Goal: Transaction & Acquisition: Book appointment/travel/reservation

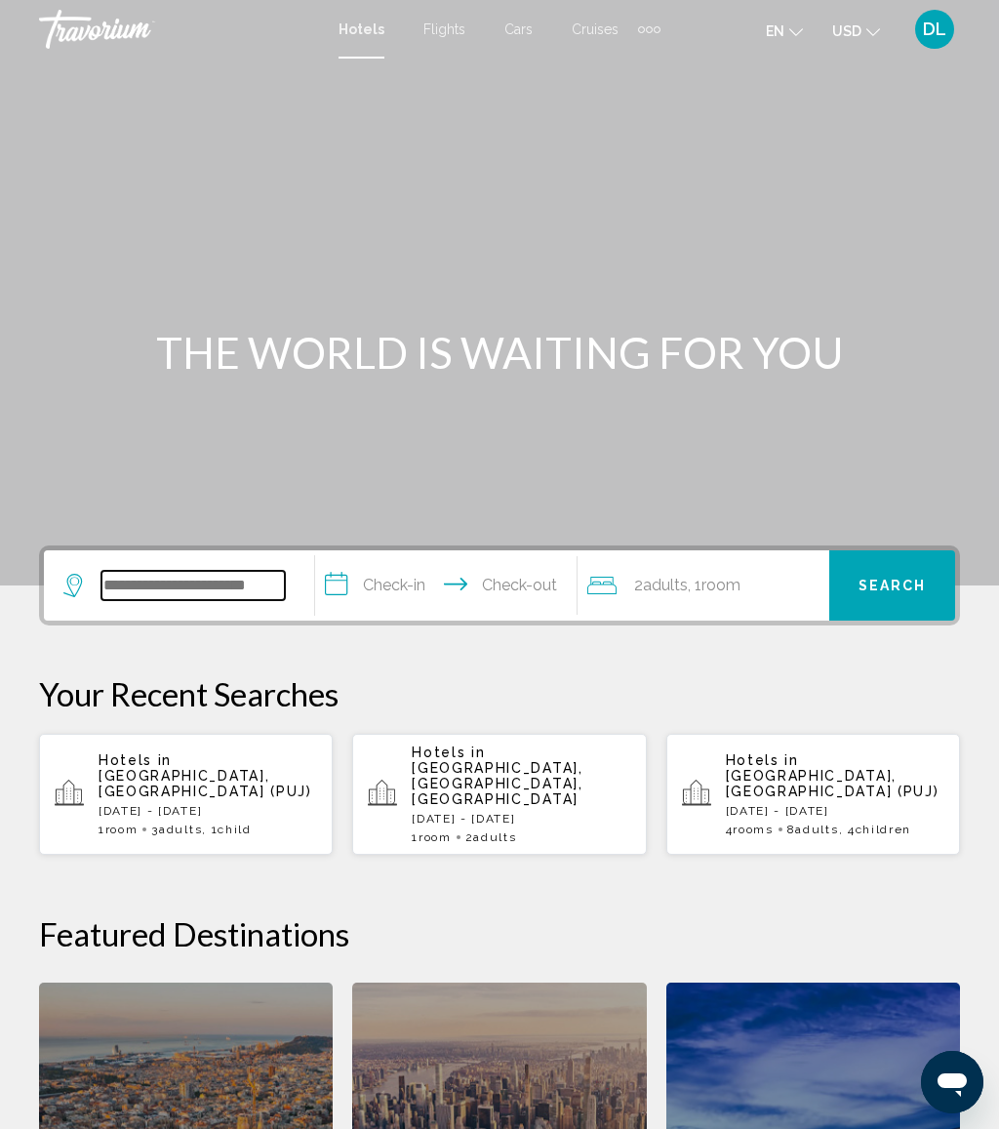
click at [206, 583] on input "Search widget" at bounding box center [192, 585] width 183 height 29
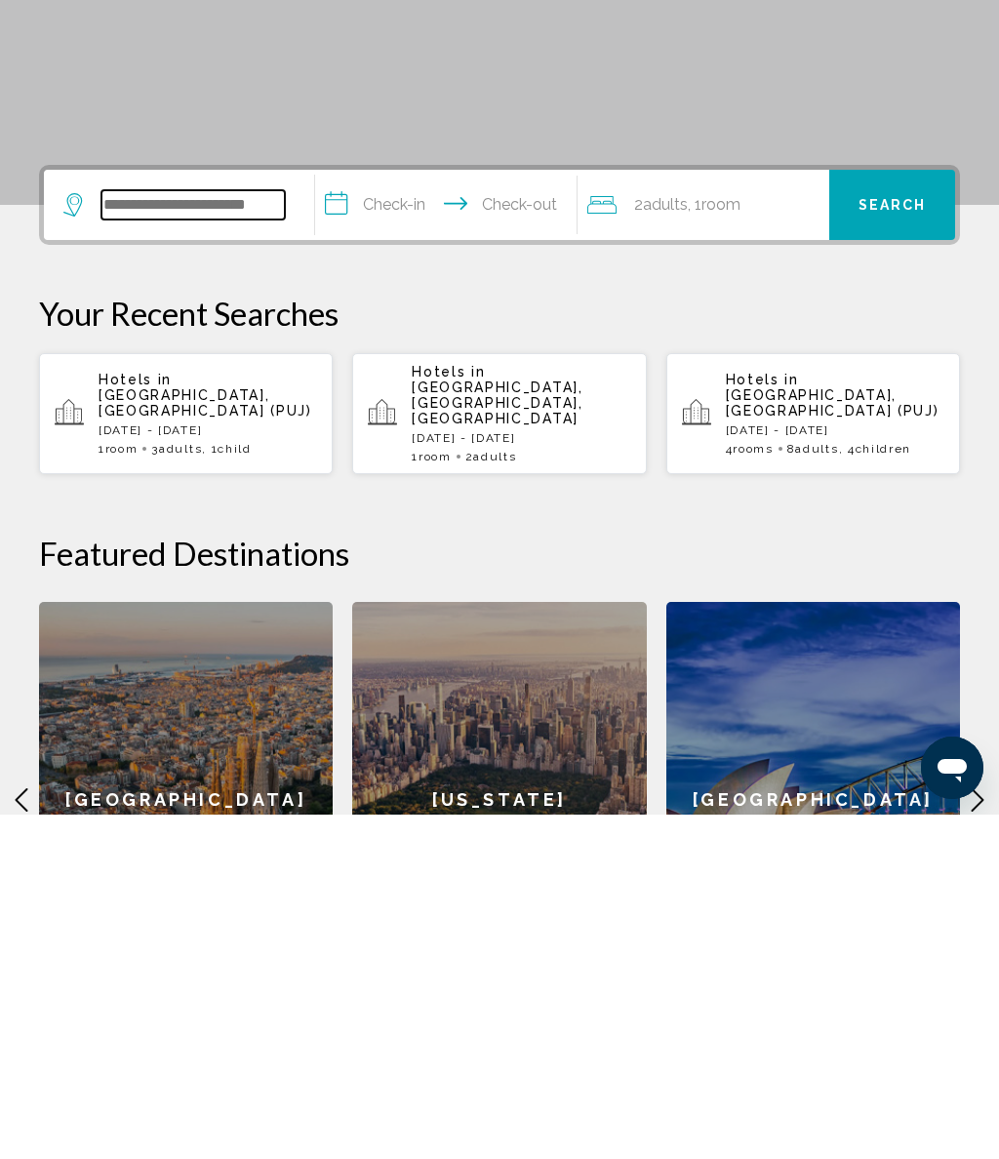
scroll to position [138, 0]
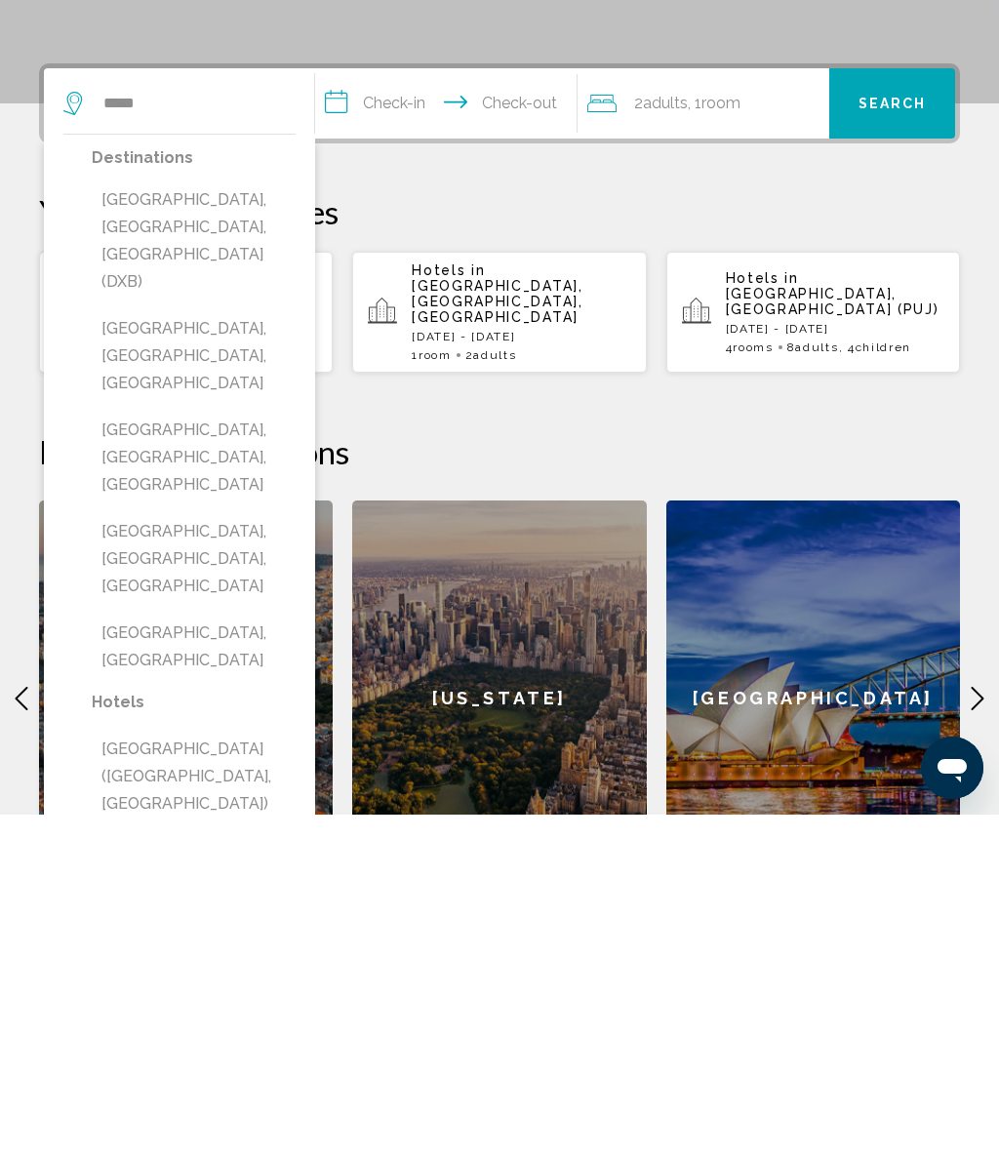
click at [205, 526] on button "[GEOGRAPHIC_DATA], [GEOGRAPHIC_DATA], [GEOGRAPHIC_DATA] (DXB)" at bounding box center [194, 585] width 204 height 119
type input "**********"
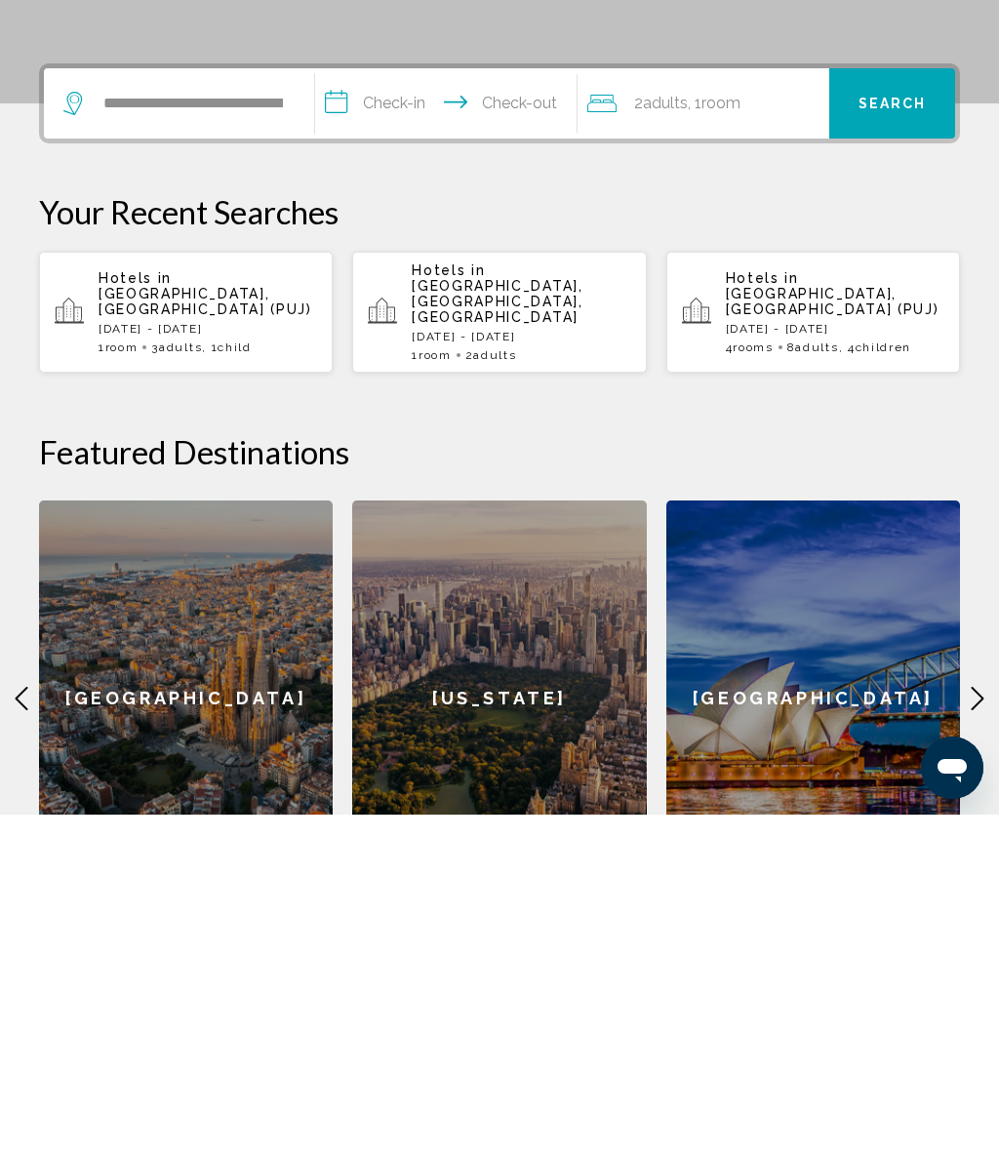
click at [432, 413] on input "**********" at bounding box center [449, 451] width 269 height 76
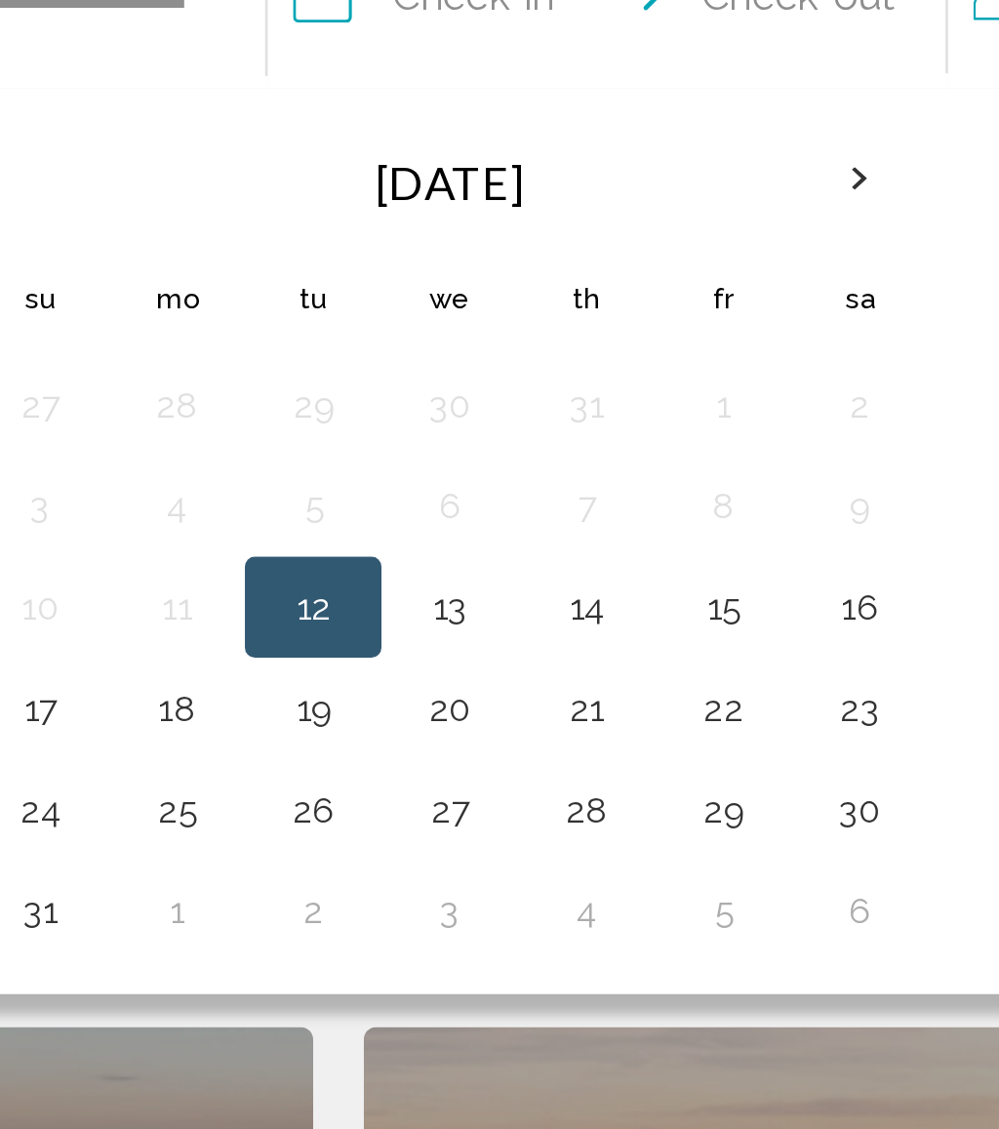
scroll to position [333, 0]
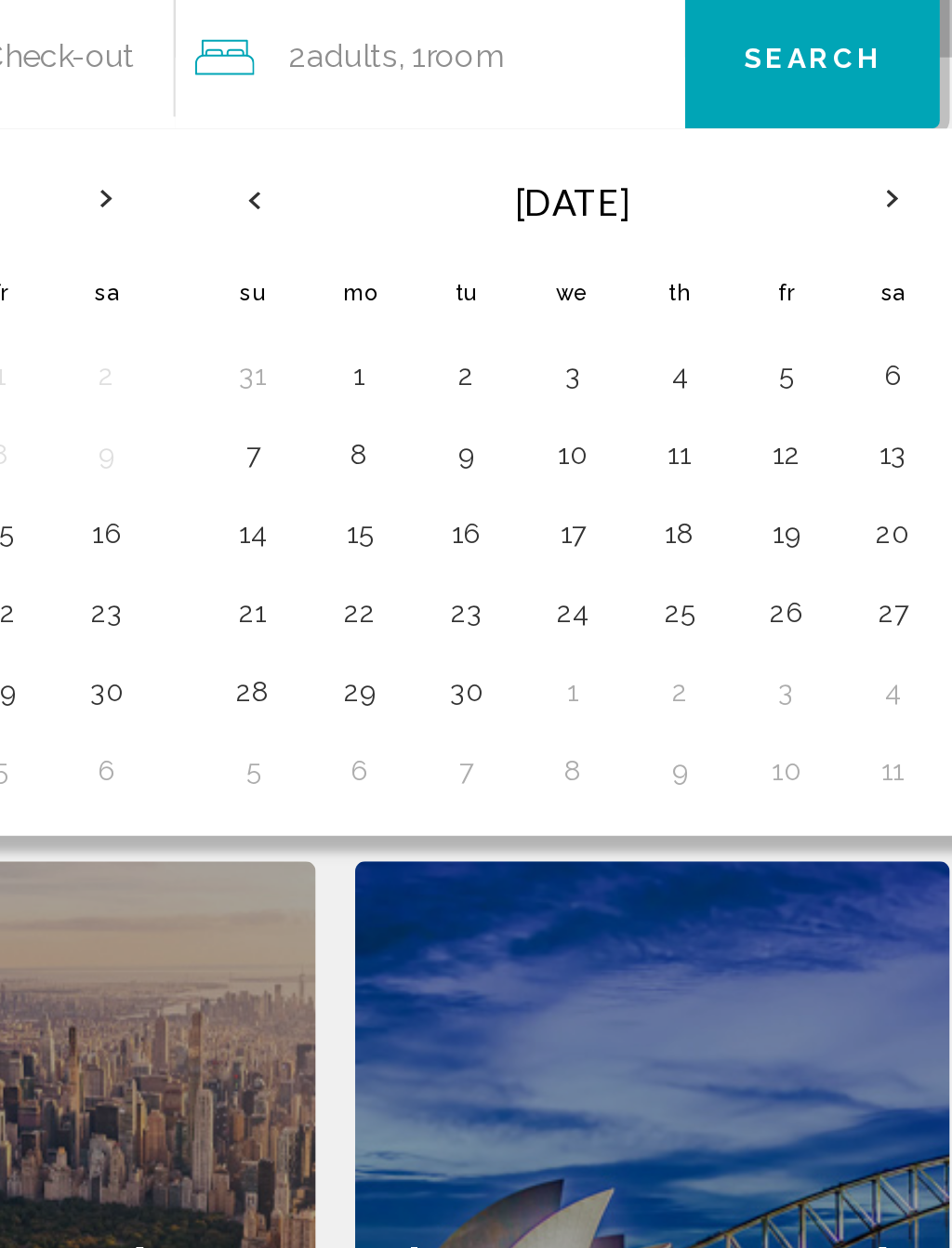
click at [773, 452] on button "18" at bounding box center [787, 464] width 30 height 26
click at [773, 489] on button "25" at bounding box center [787, 501] width 30 height 26
type input "**********"
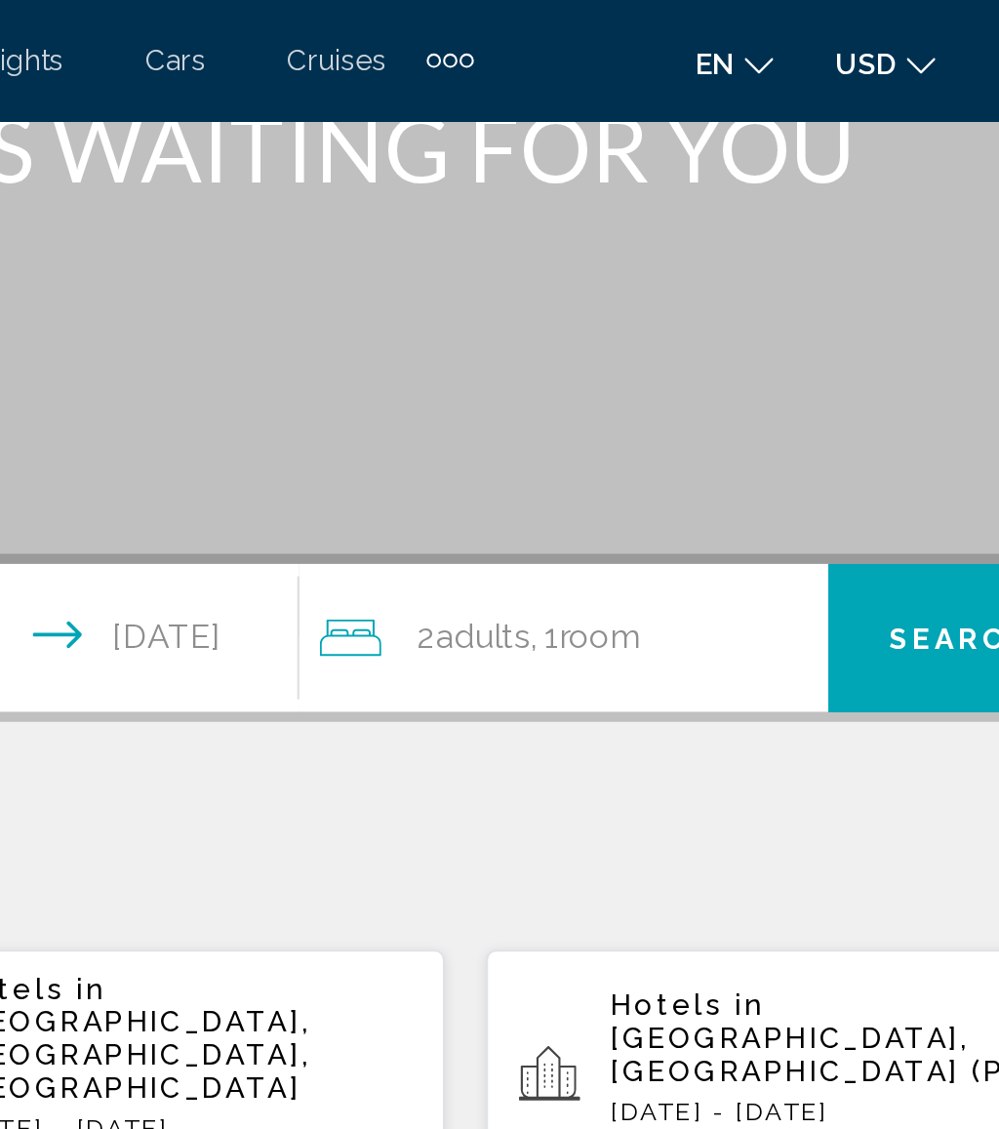
scroll to position [235, 0]
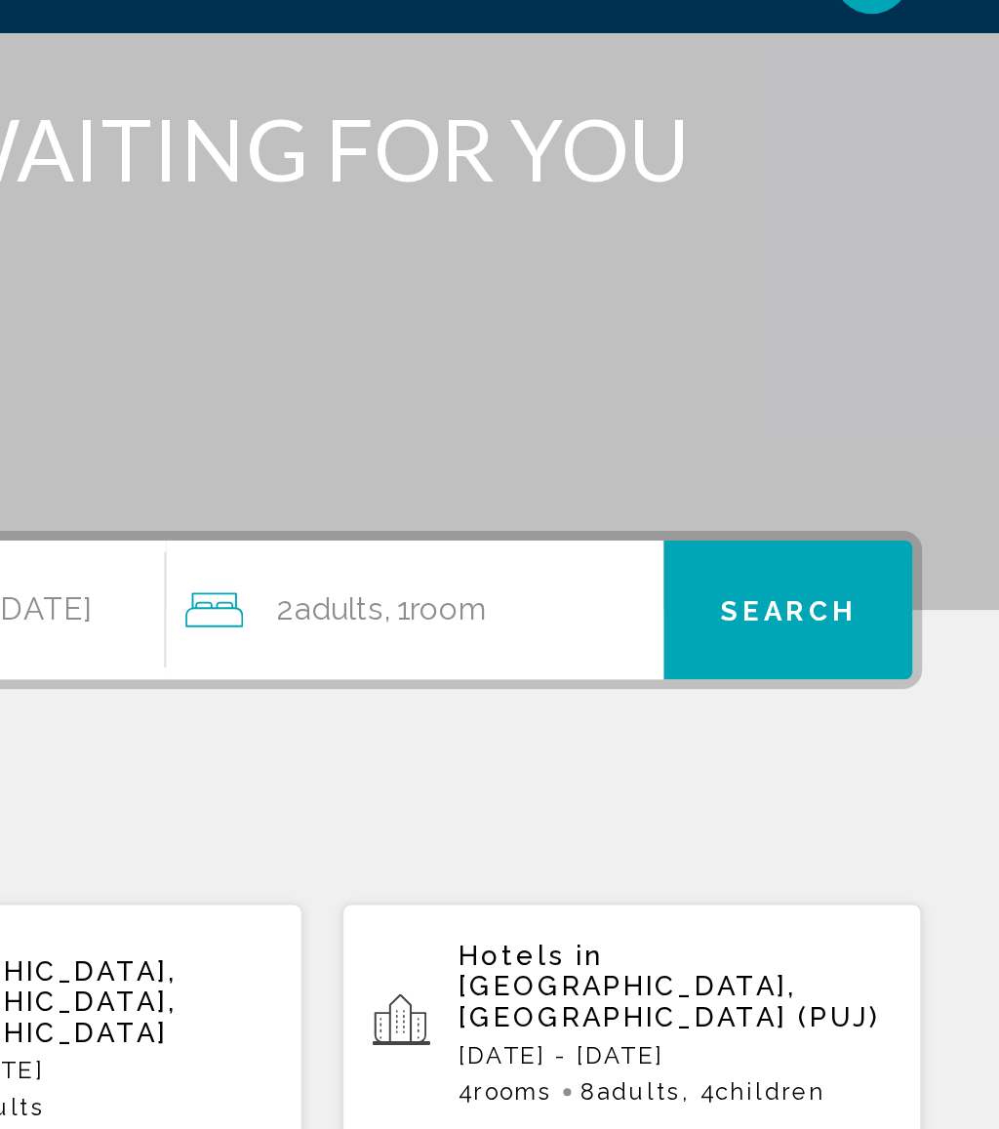
click at [829, 319] on button "Search" at bounding box center [892, 350] width 126 height 70
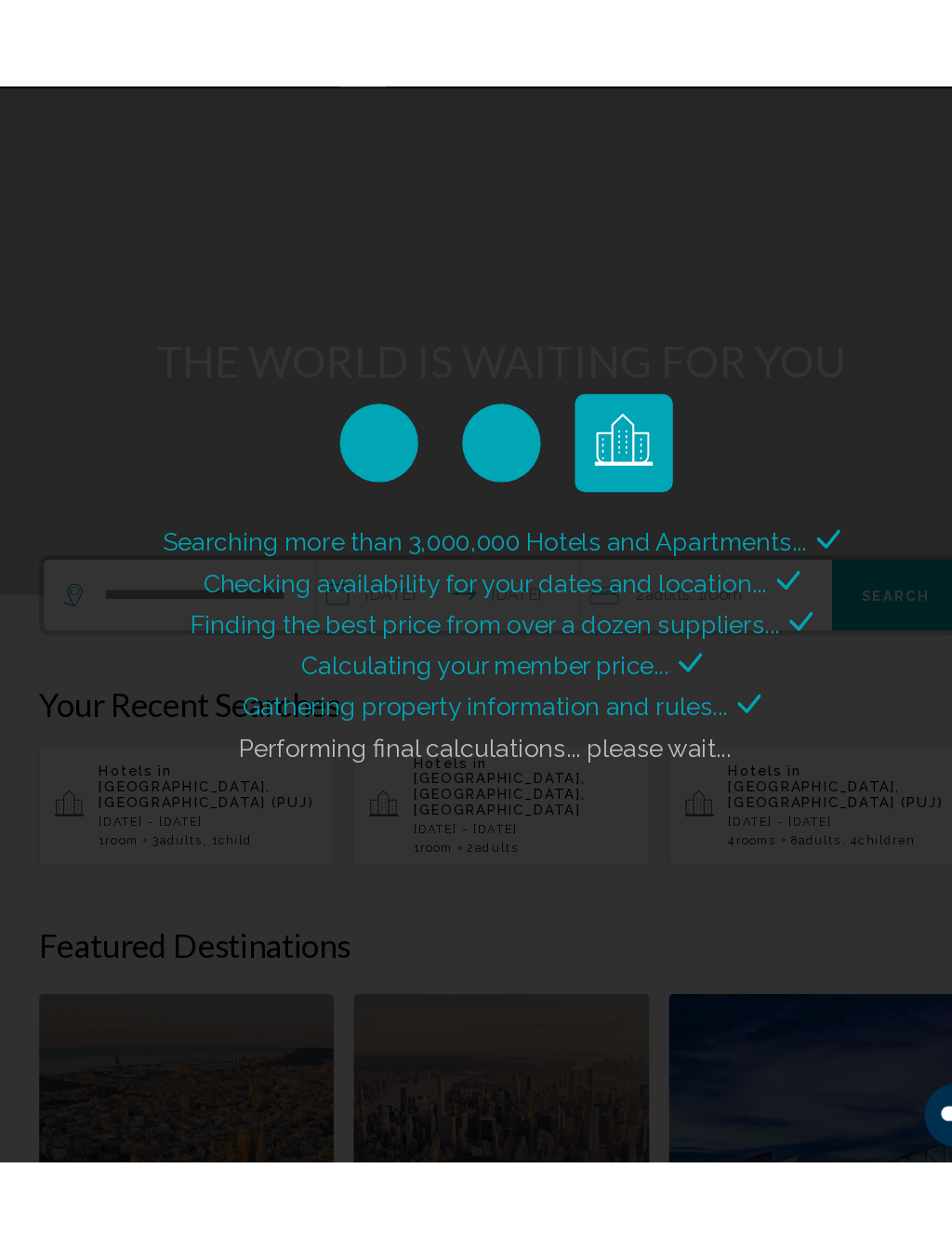
scroll to position [19, 0]
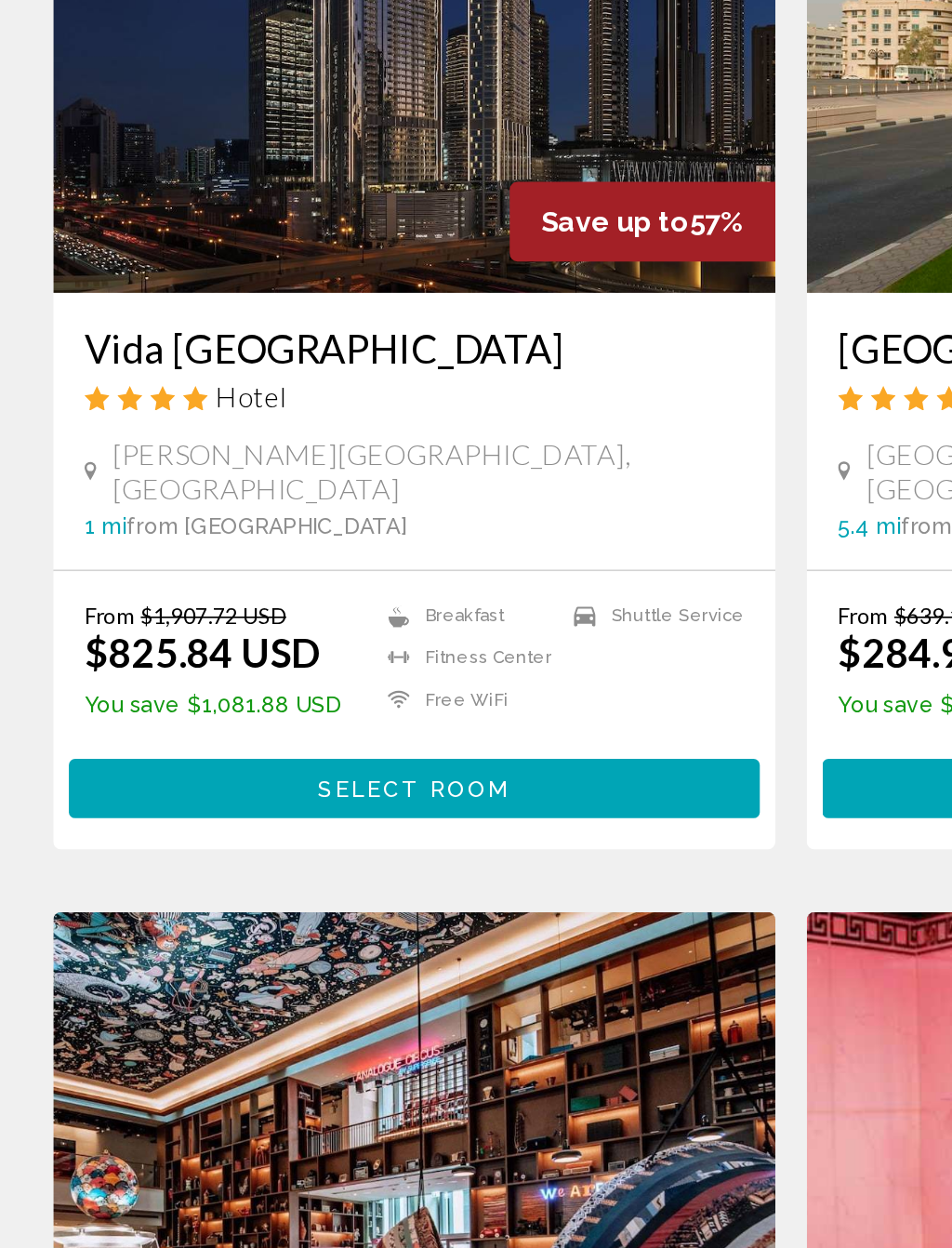
scroll to position [2668, 0]
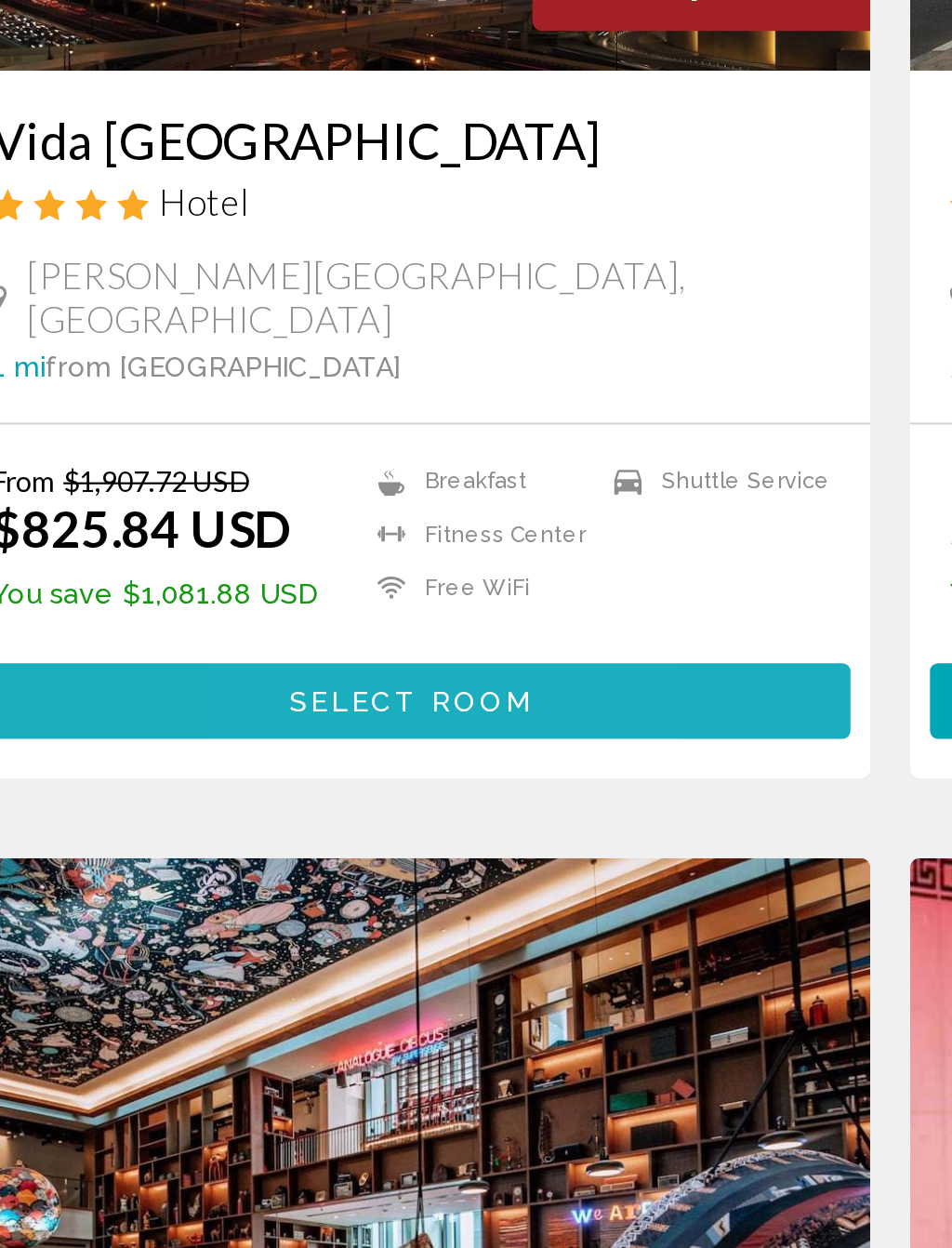
click at [292, 918] on button "Select Room" at bounding box center [252, 935] width 411 height 34
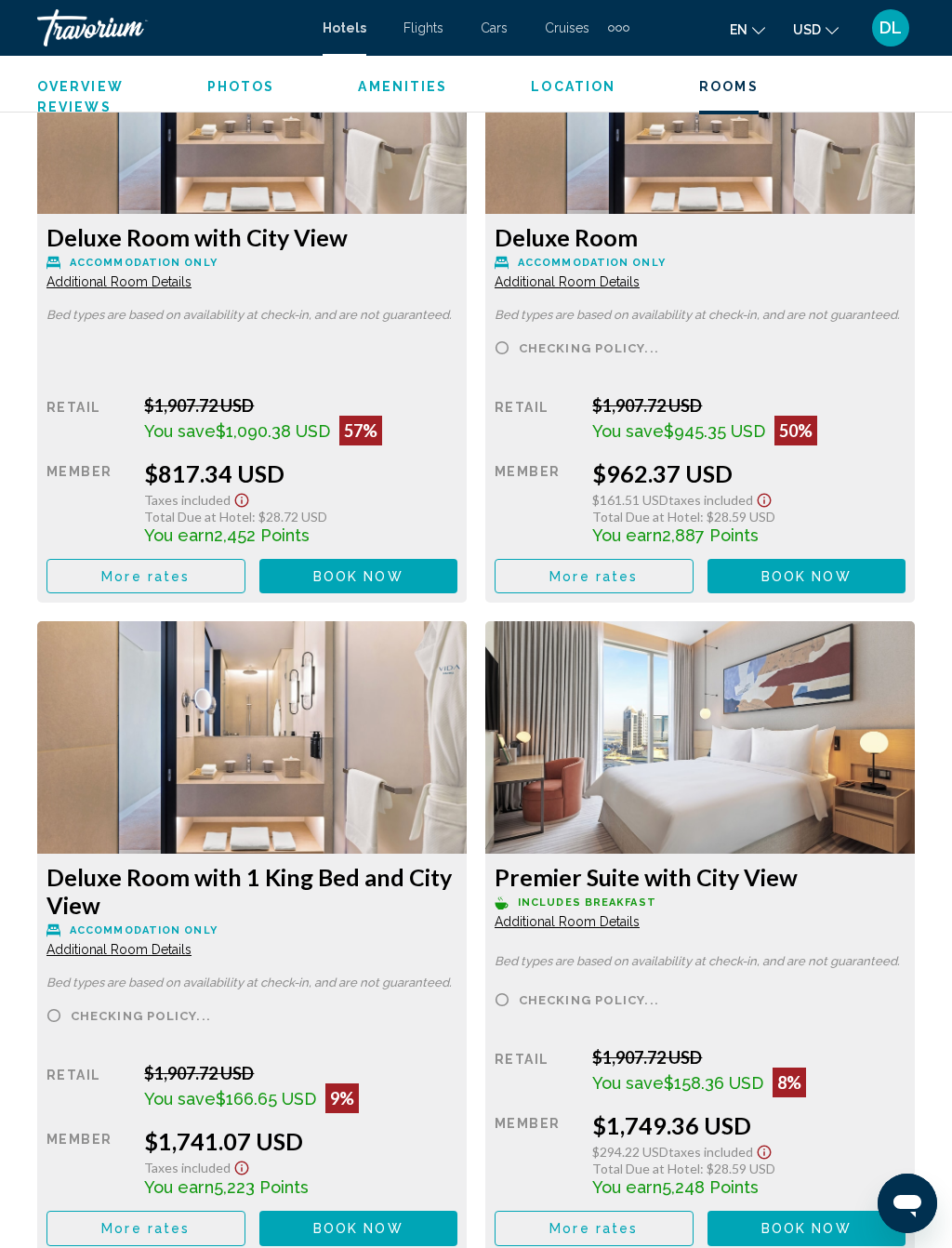
scroll to position [3228, 0]
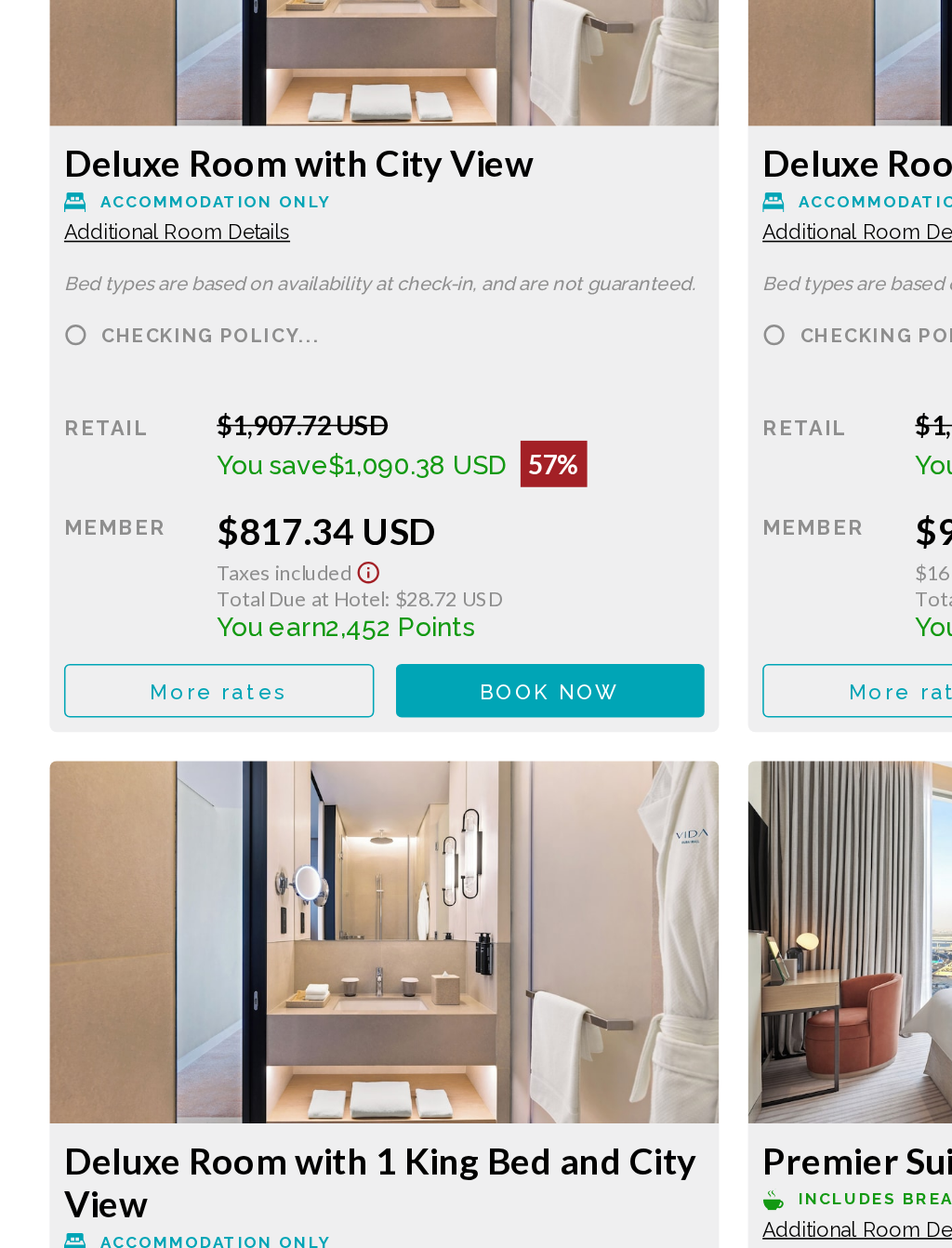
click at [370, 559] on span "Book now" at bounding box center [358, 566] width 91 height 15
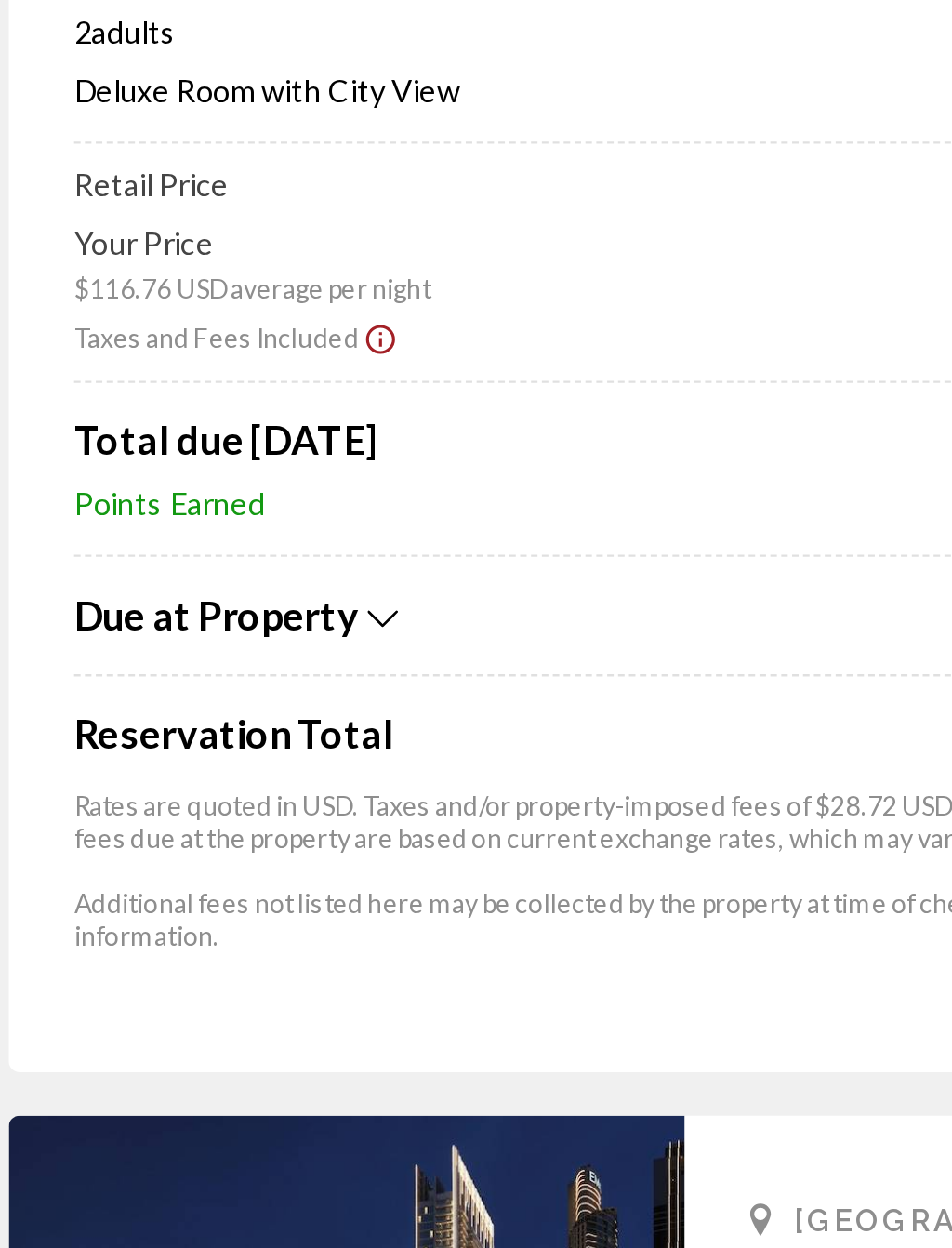
click at [148, 521] on span "Due at Property" at bounding box center [126, 530] width 122 height 20
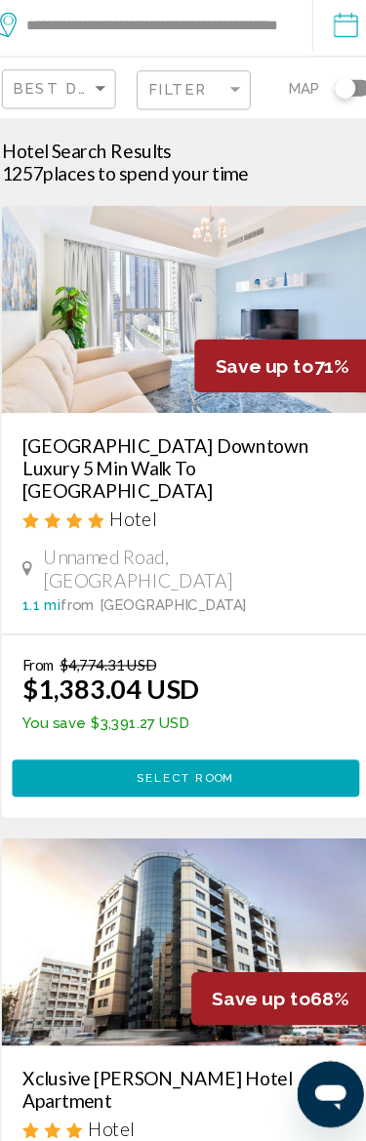
scroll to position [30, 0]
